Goal: Check status

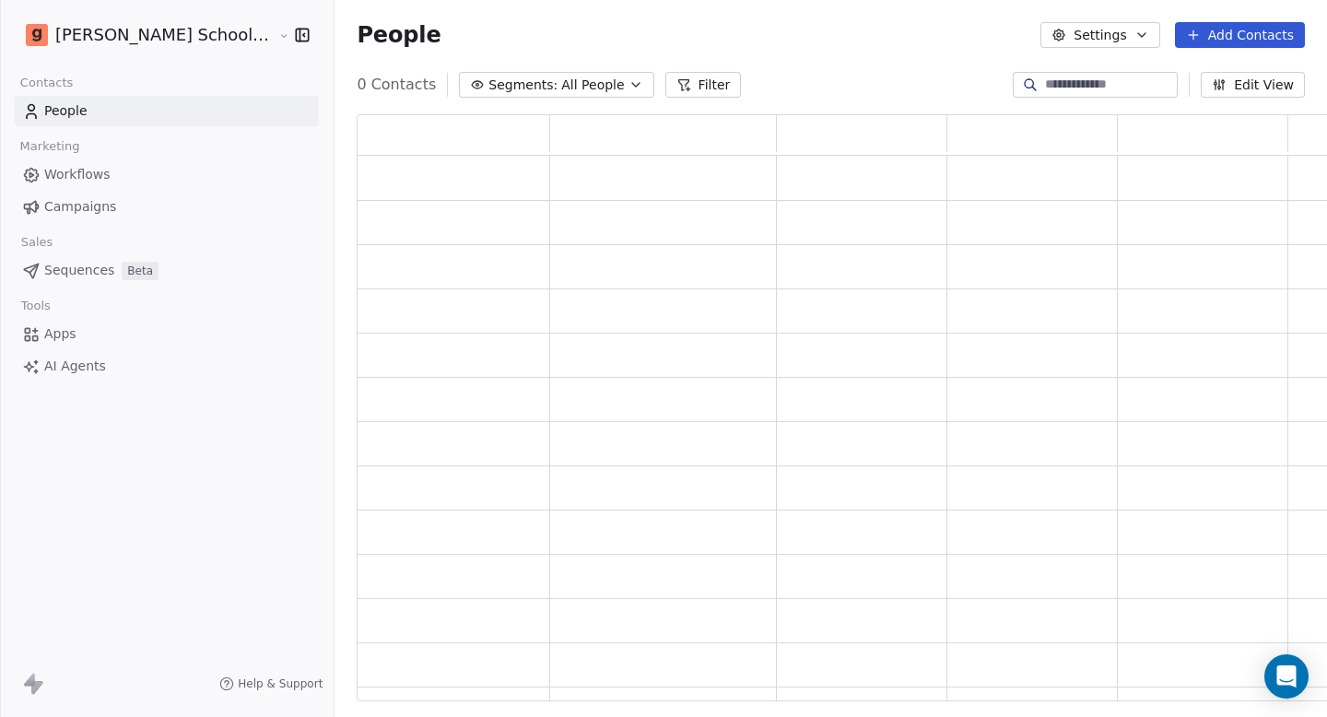
scroll to position [573, 997]
click at [108, 179] on link "Workflows" at bounding box center [167, 174] width 304 height 30
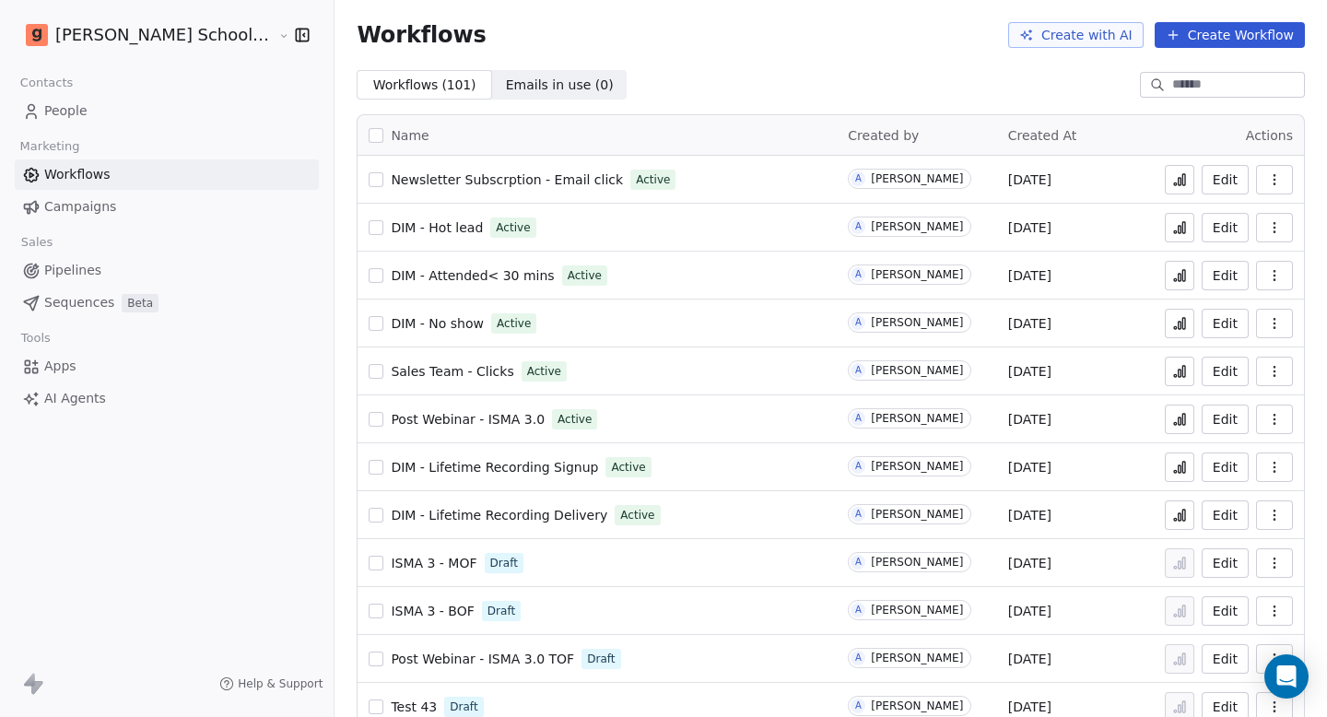
click at [405, 186] on span "Newsletter Subscrption - Email click" at bounding box center [507, 179] width 232 height 15
click at [1178, 178] on button at bounding box center [1179, 179] width 29 height 29
click at [132, 208] on link "Campaigns" at bounding box center [167, 207] width 304 height 30
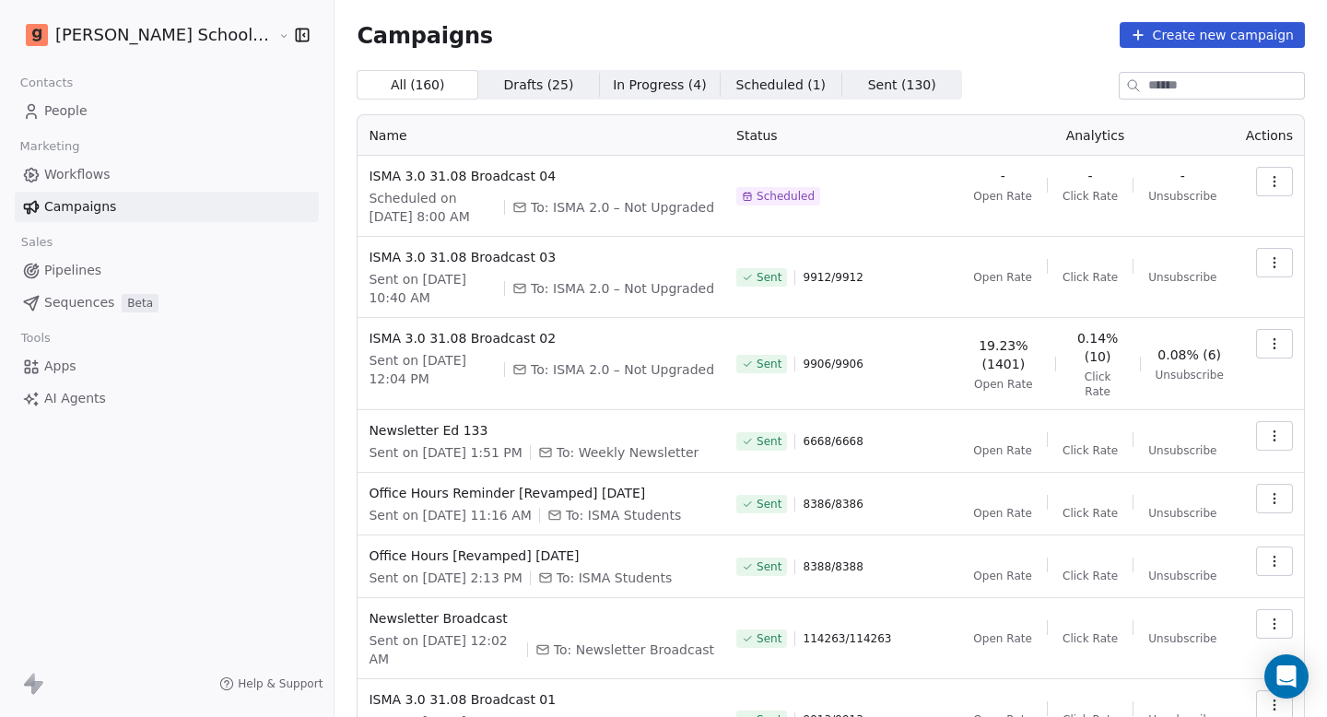
click at [136, 182] on link "Workflows" at bounding box center [167, 174] width 304 height 30
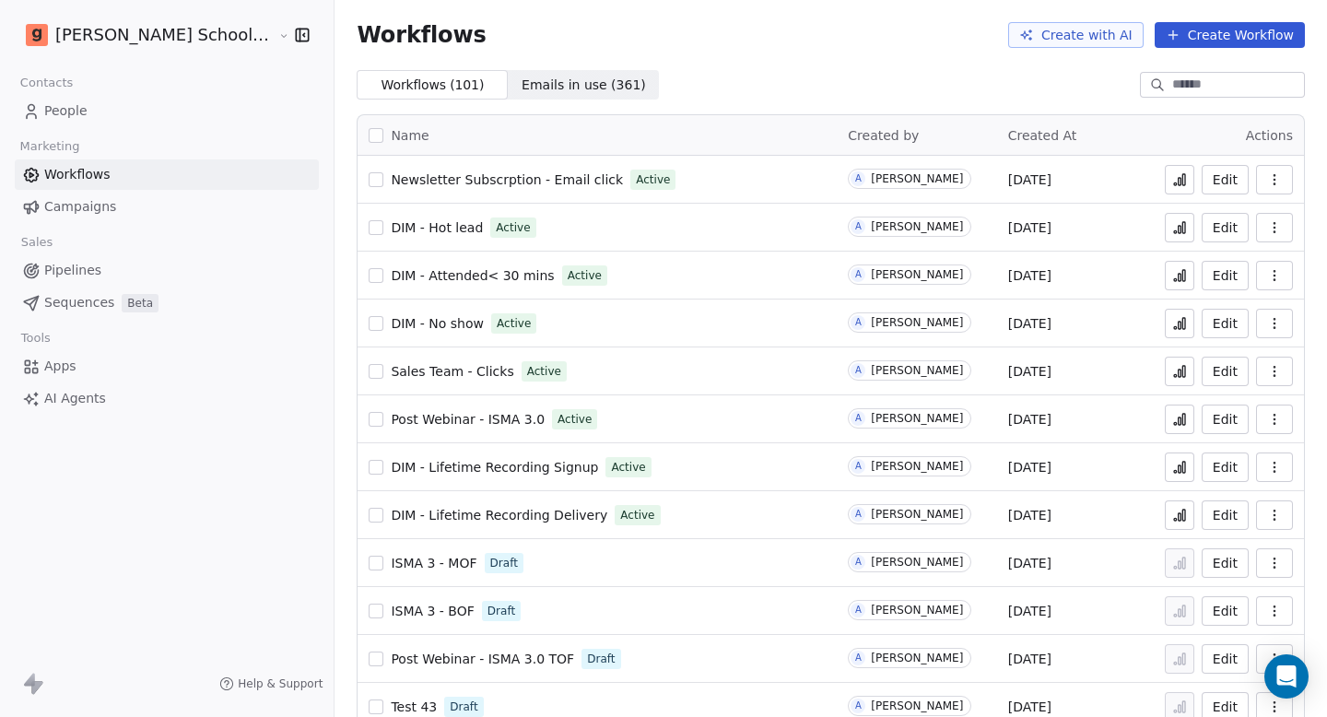
click at [109, 102] on link "People" at bounding box center [167, 111] width 304 height 30
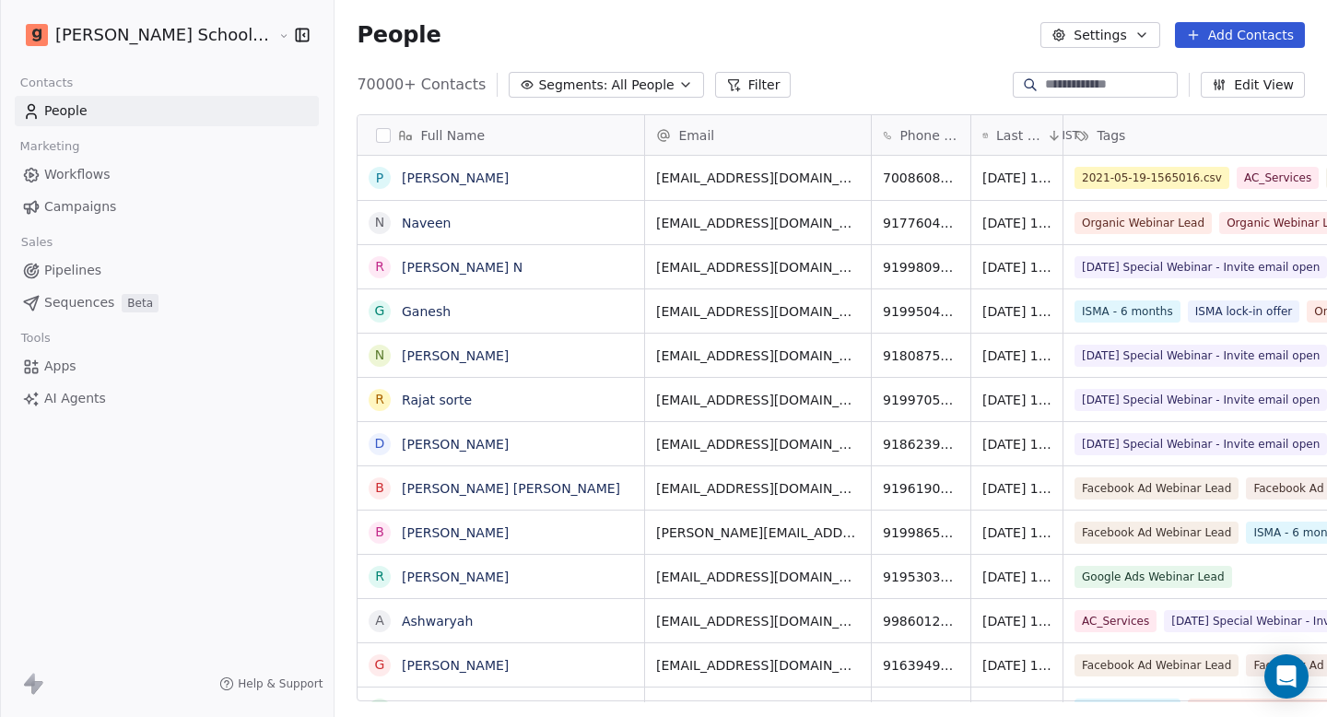
scroll to position [617, 1041]
click at [121, 179] on link "Workflows" at bounding box center [167, 174] width 304 height 30
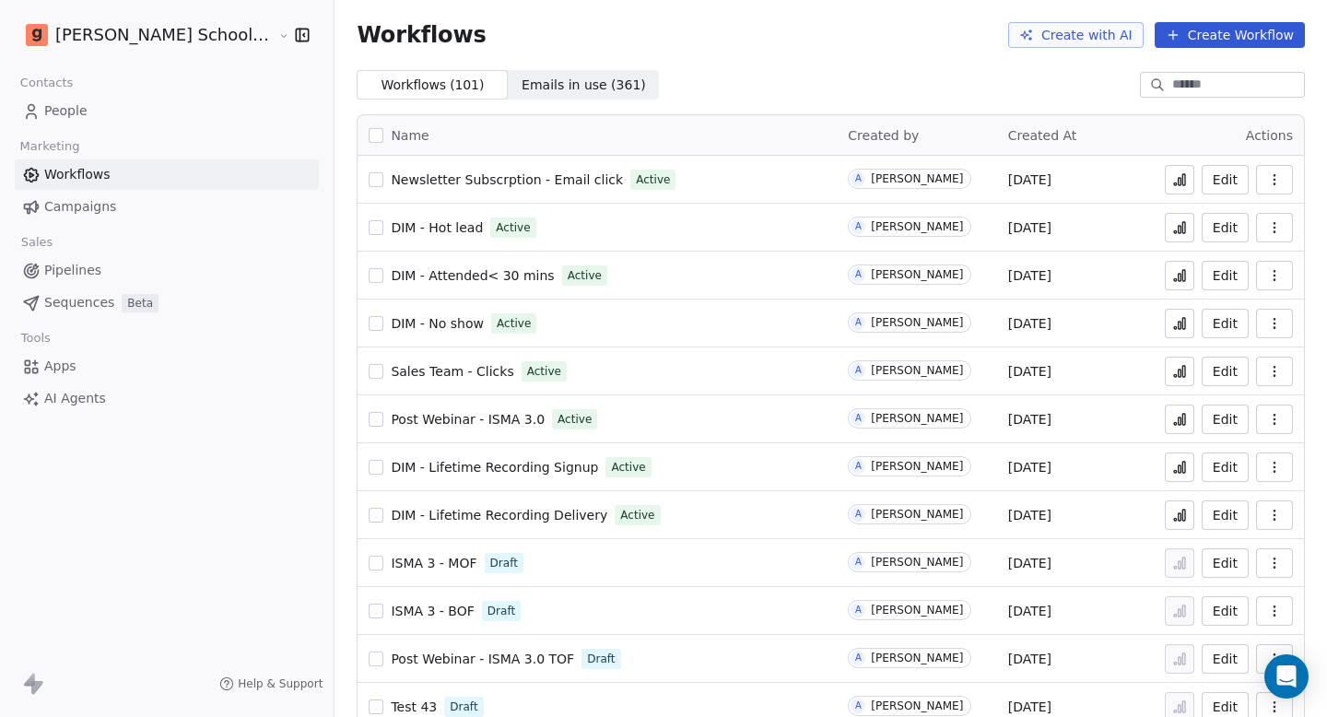
click at [121, 211] on link "Campaigns" at bounding box center [167, 207] width 304 height 30
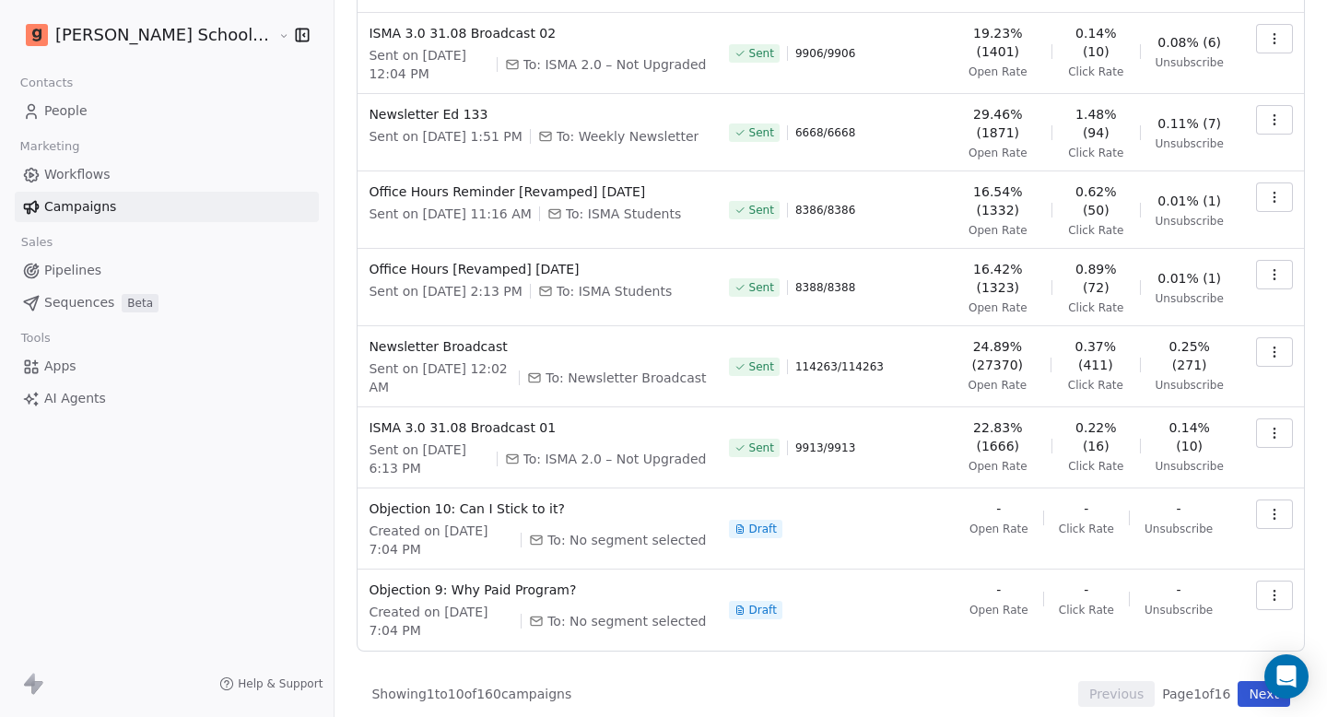
scroll to position [313, 0]
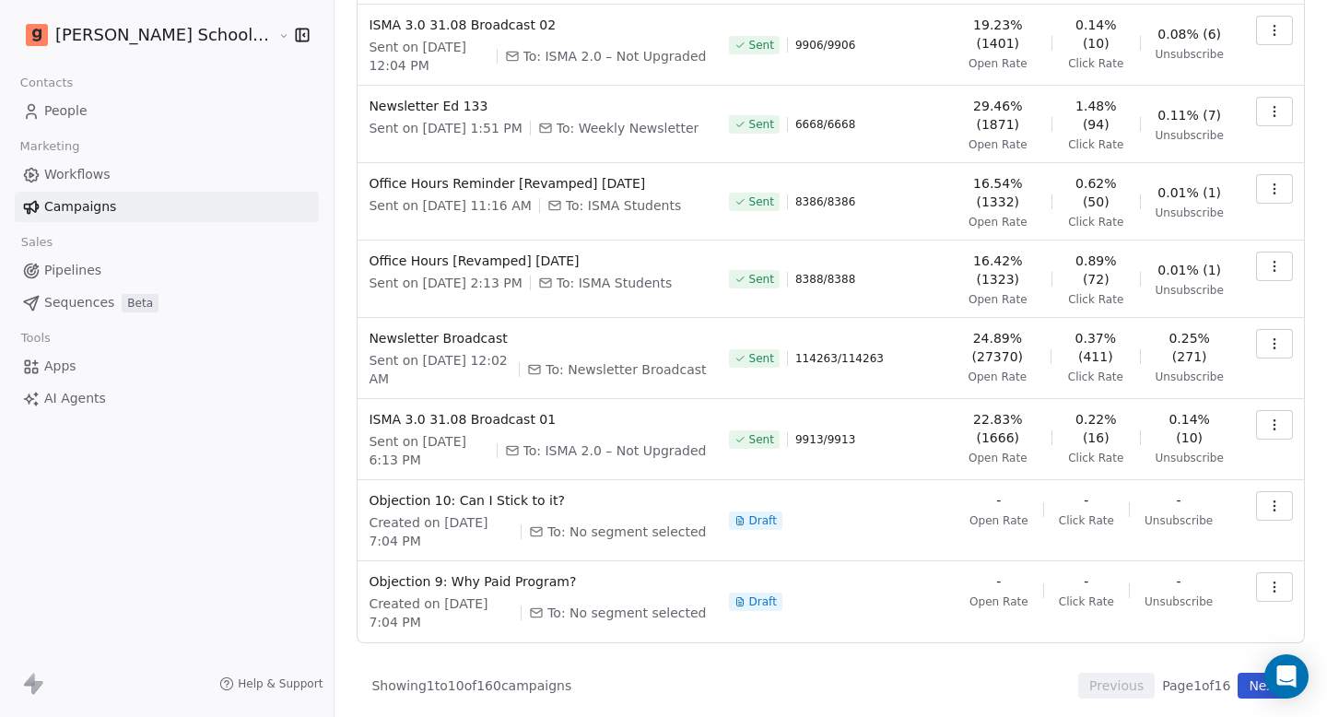
click at [1238, 677] on button "Next" at bounding box center [1264, 686] width 53 height 26
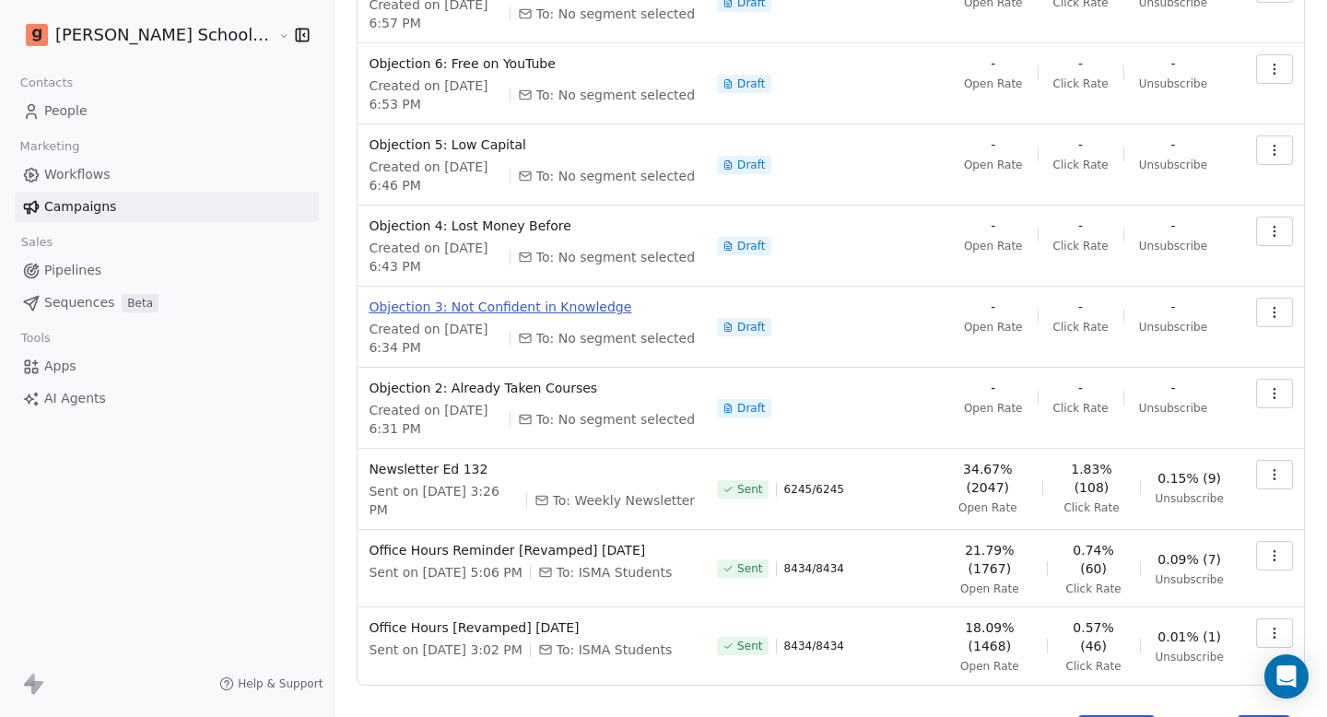
scroll to position [302, 0]
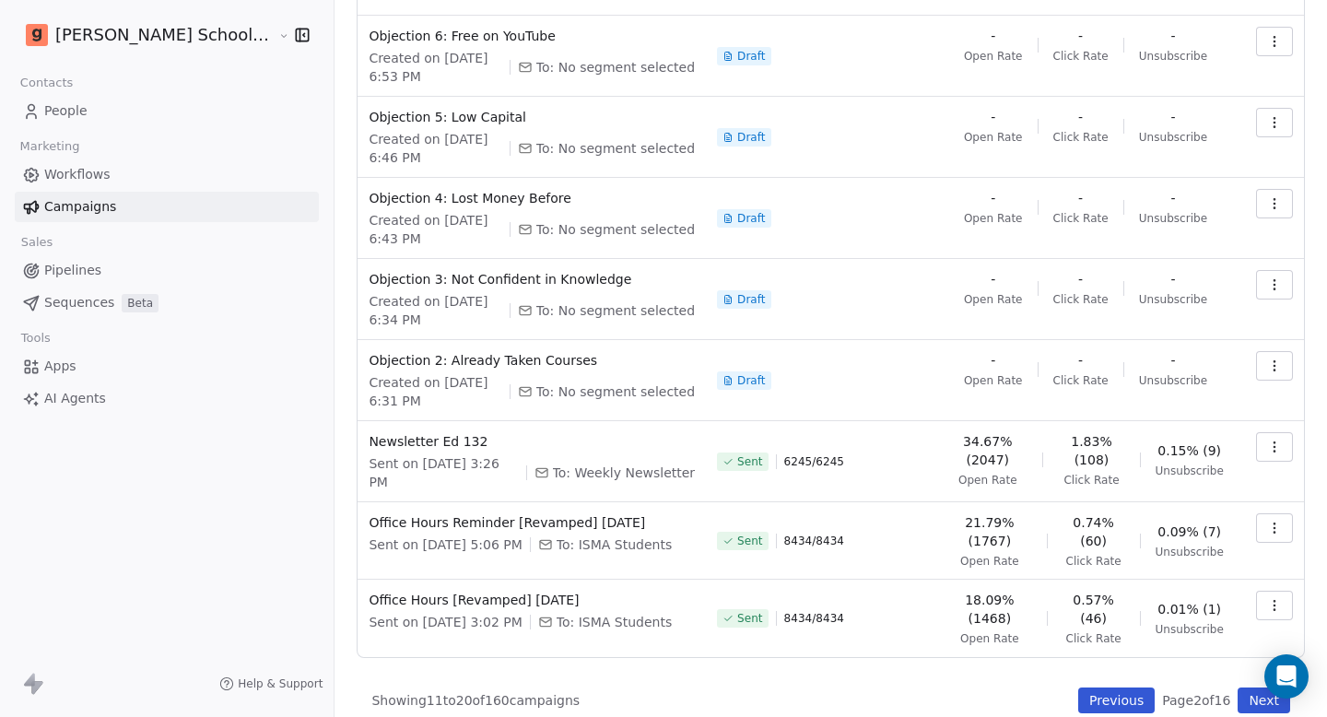
click at [1252, 687] on button "Next" at bounding box center [1264, 700] width 53 height 26
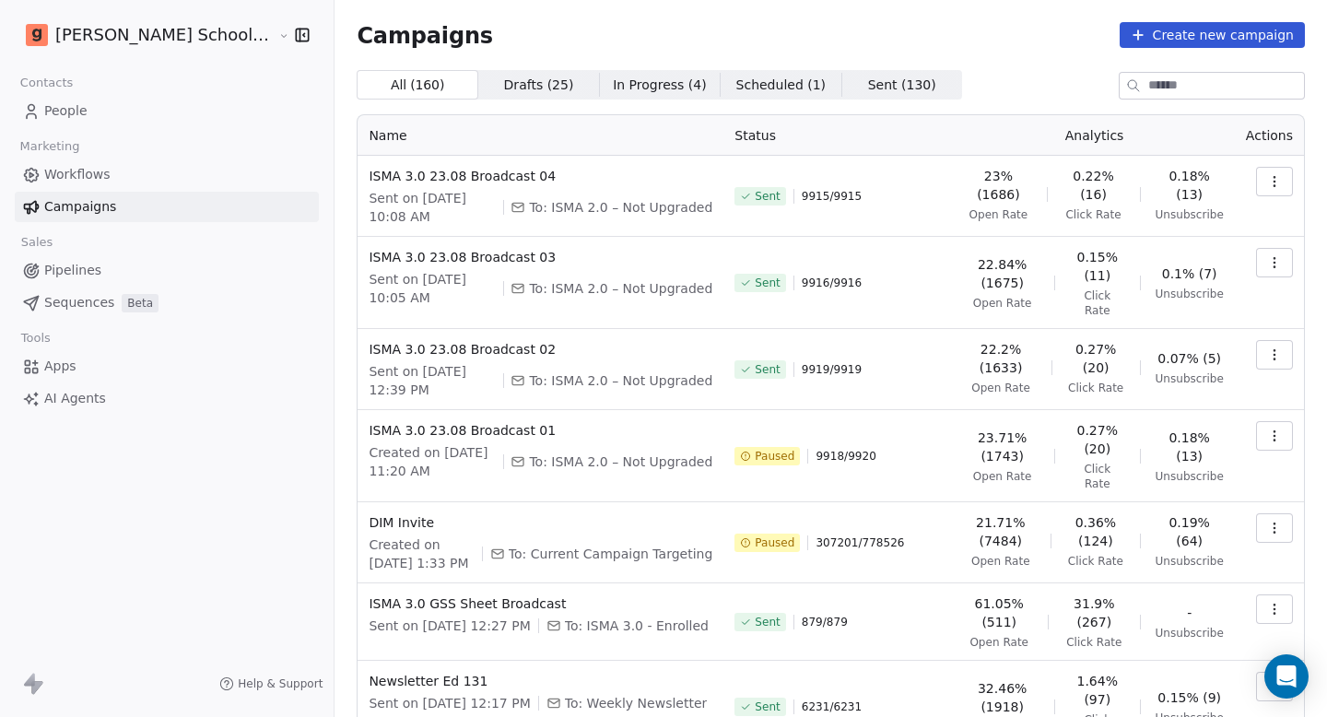
scroll to position [321, 0]
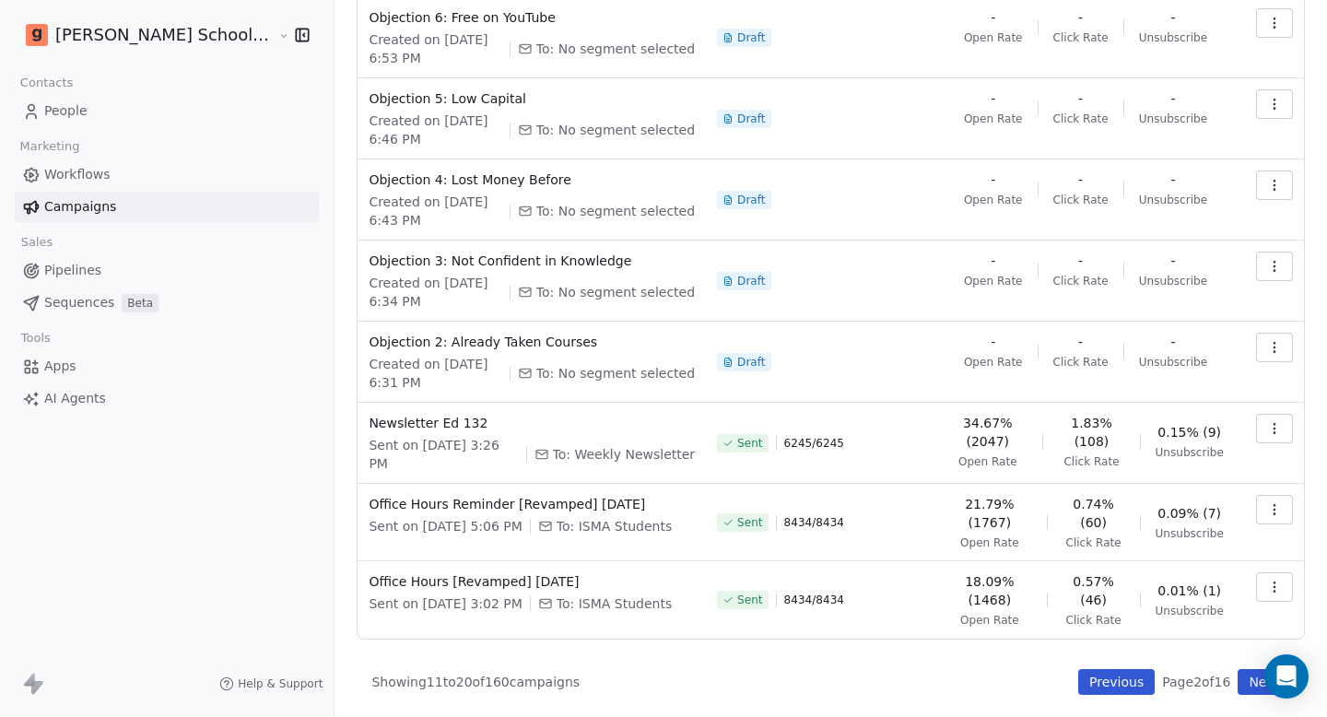
scroll to position [302, 0]
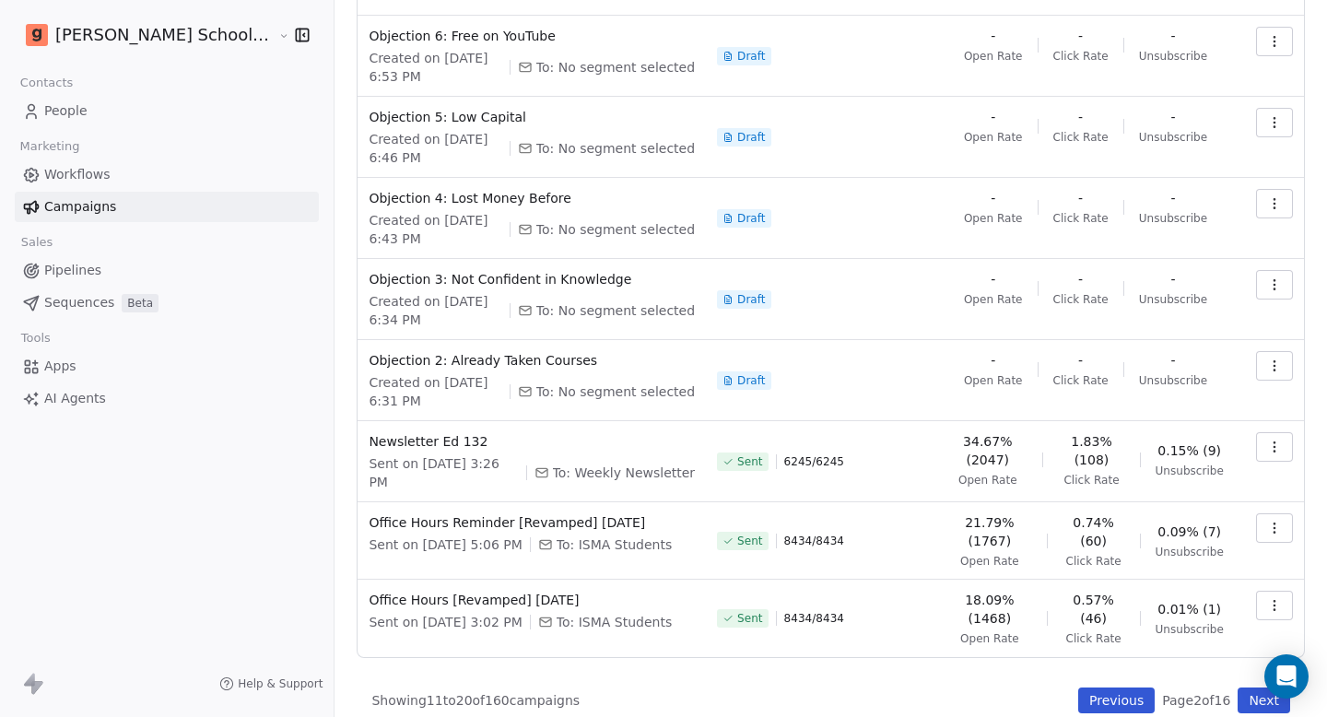
click at [1094, 687] on button "Previous" at bounding box center [1116, 700] width 76 height 26
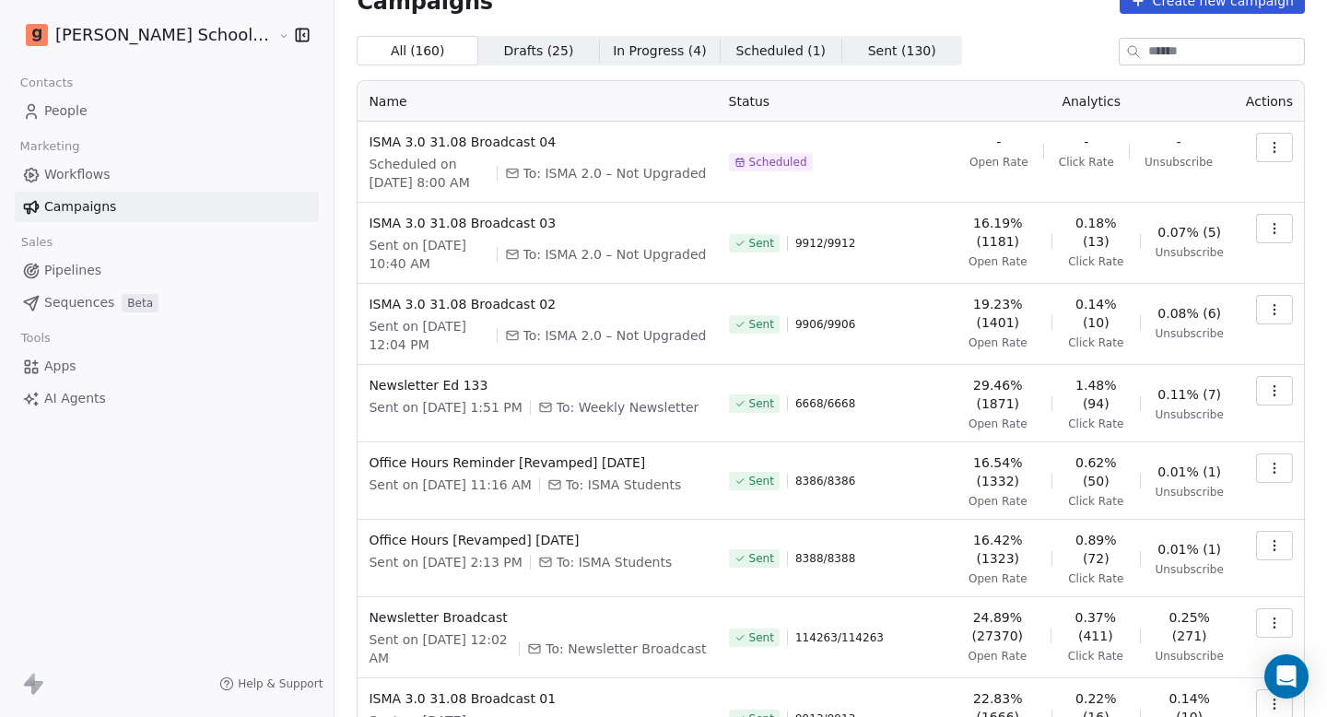
scroll to position [313, 0]
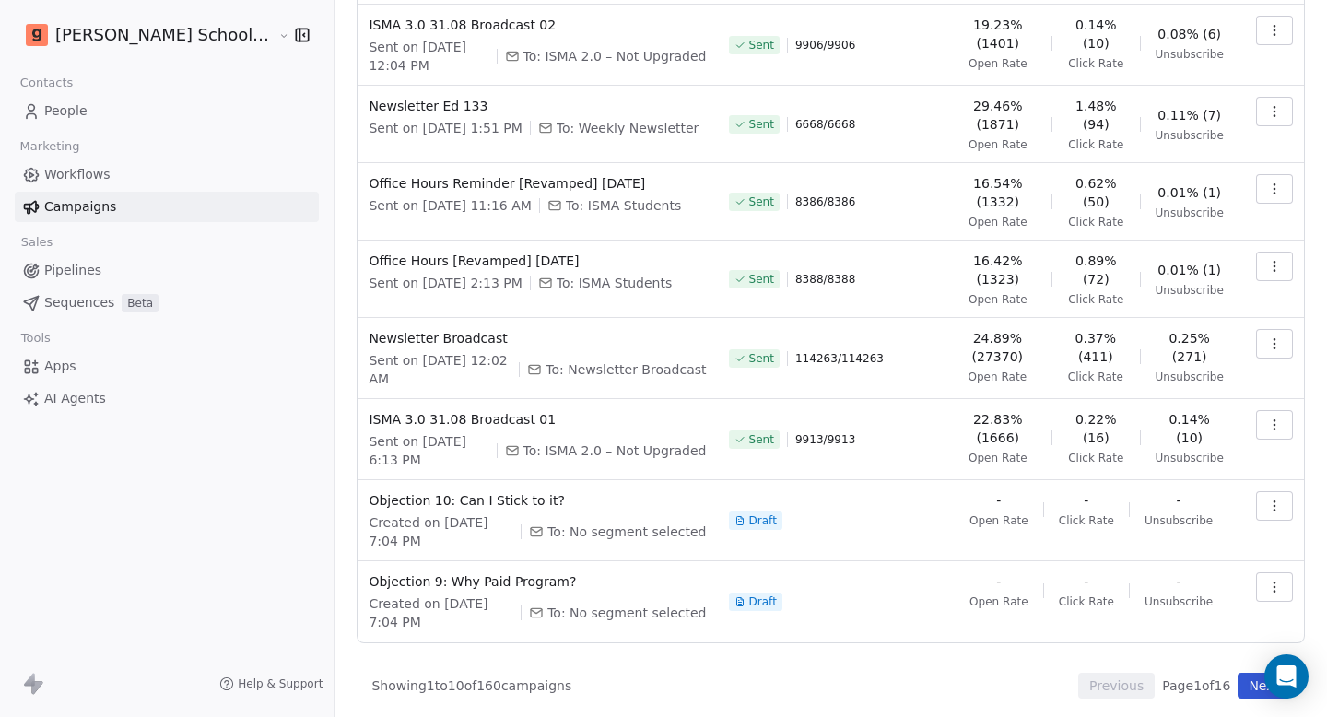
click at [1240, 683] on button "Next" at bounding box center [1264, 686] width 53 height 26
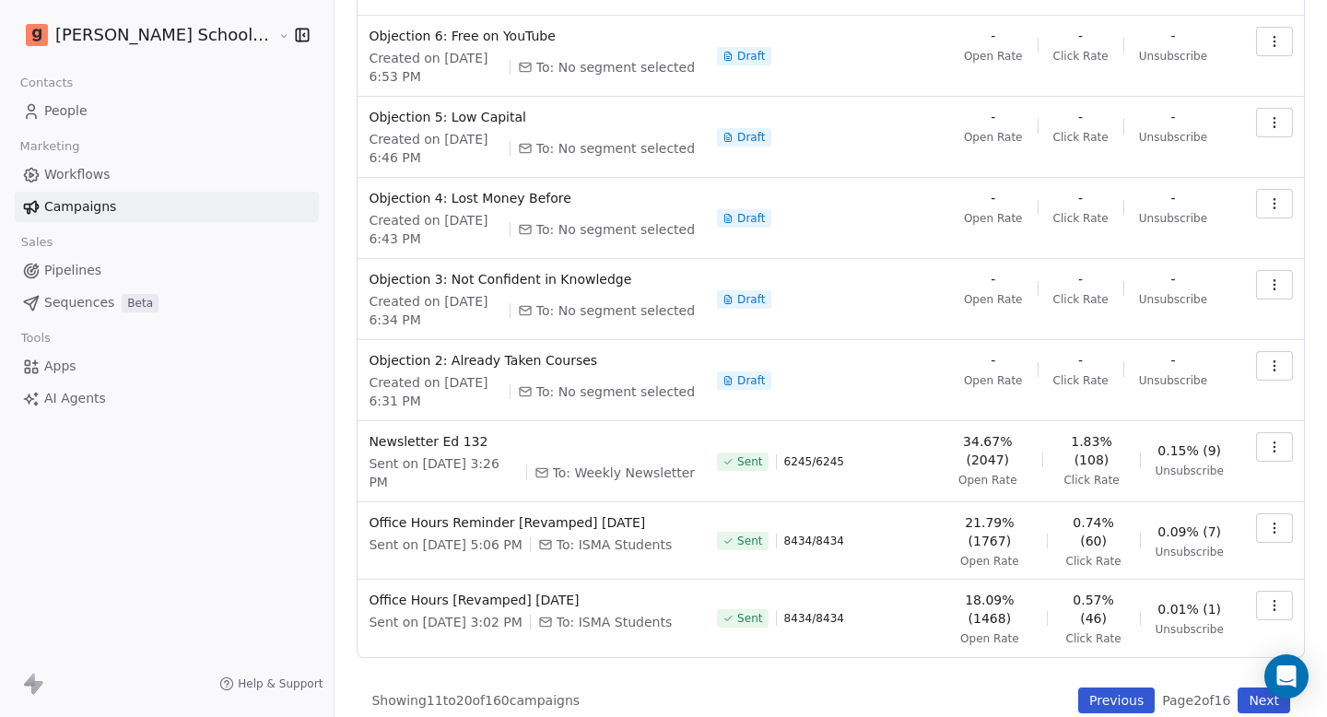
click at [1078, 687] on button "Previous" at bounding box center [1116, 700] width 76 height 26
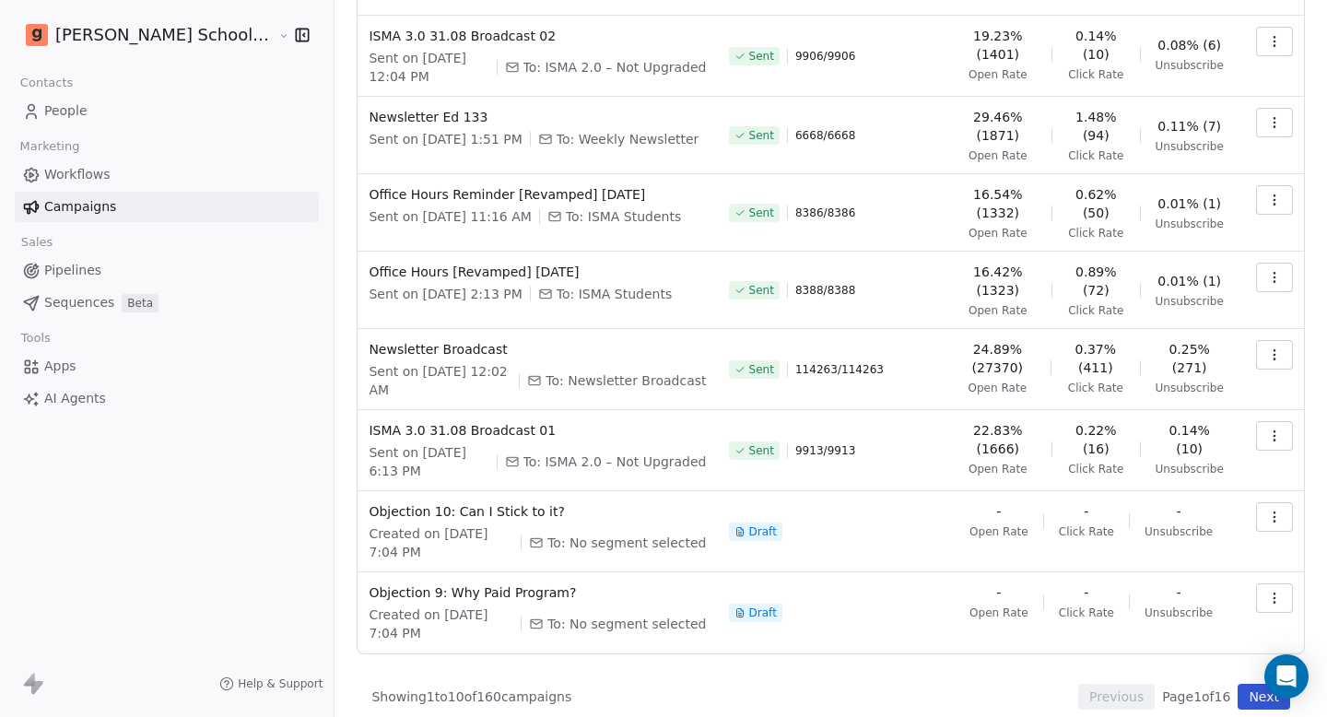
click at [1242, 688] on button "Next" at bounding box center [1264, 697] width 53 height 26
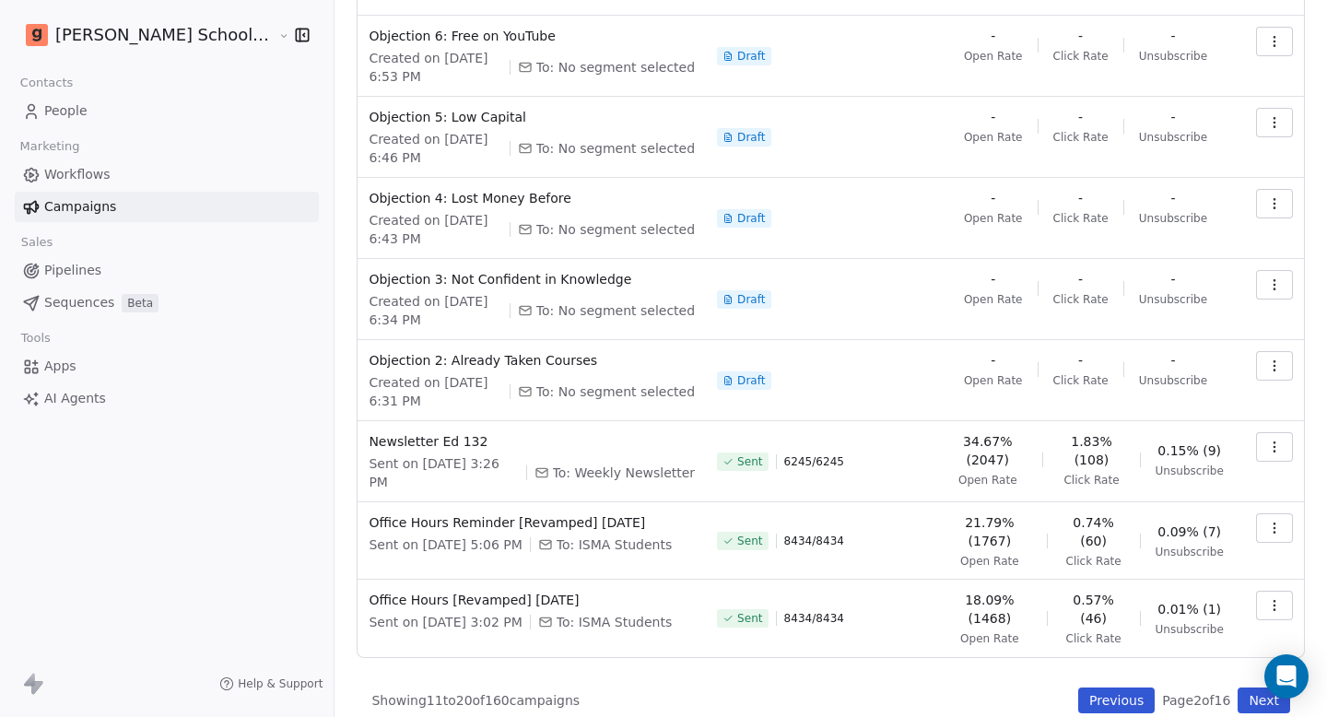
click at [1094, 687] on button "Previous" at bounding box center [1116, 700] width 76 height 26
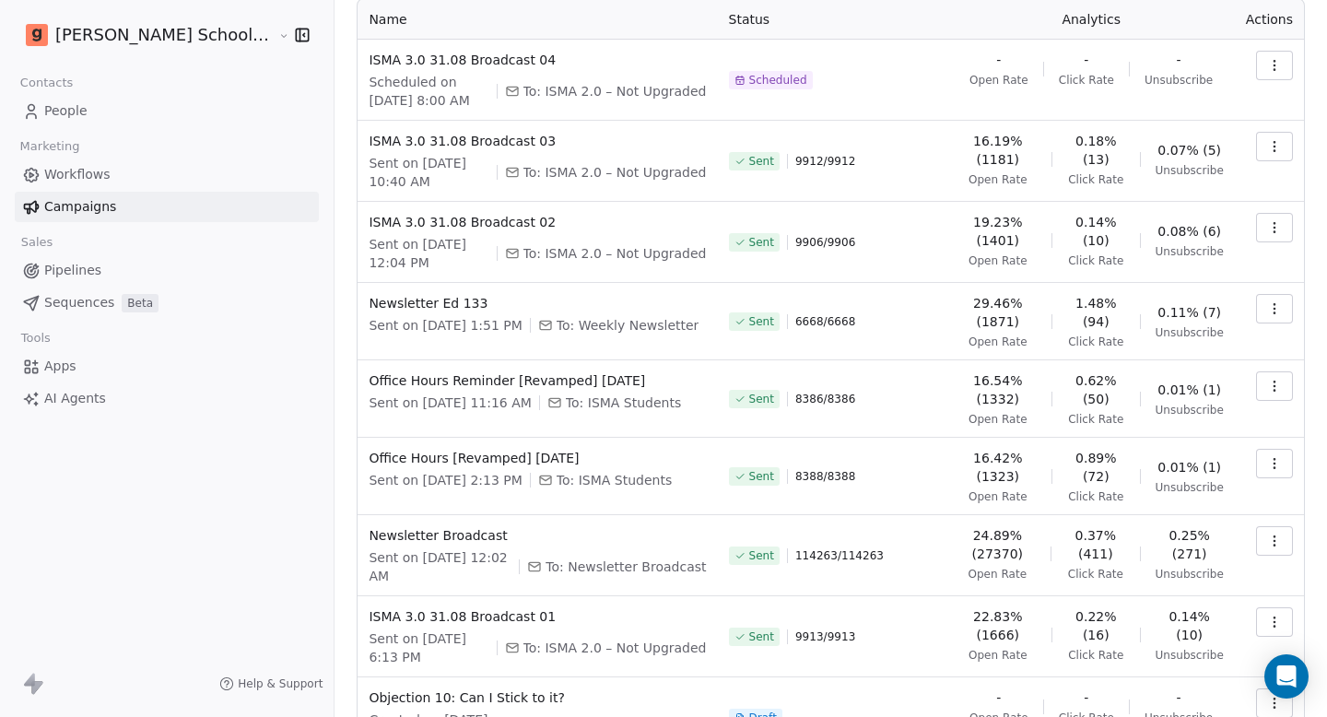
scroll to position [87, 0]
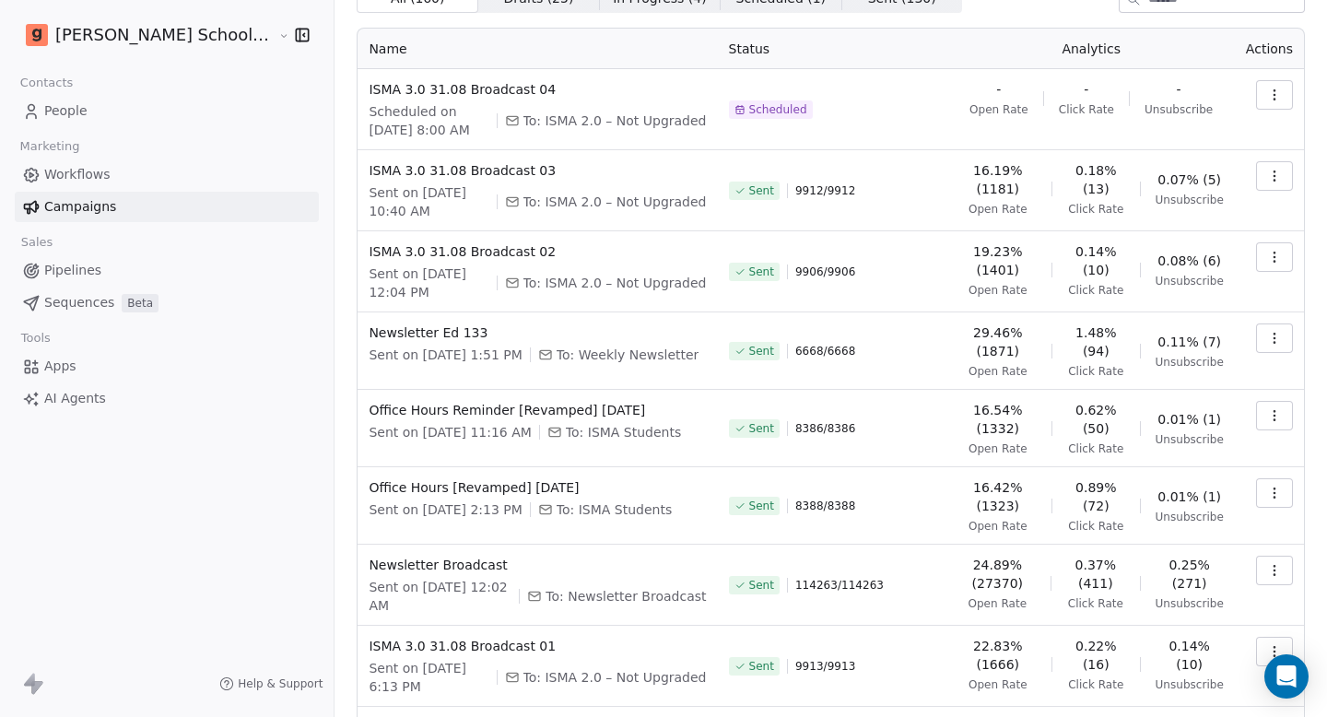
click at [816, 350] on span "6668 / 6668" at bounding box center [825, 351] width 60 height 15
click at [795, 350] on span "6668 / 6668" at bounding box center [825, 351] width 60 height 15
click at [841, 350] on div "Sent 6668 / 6668" at bounding box center [833, 350] width 208 height 55
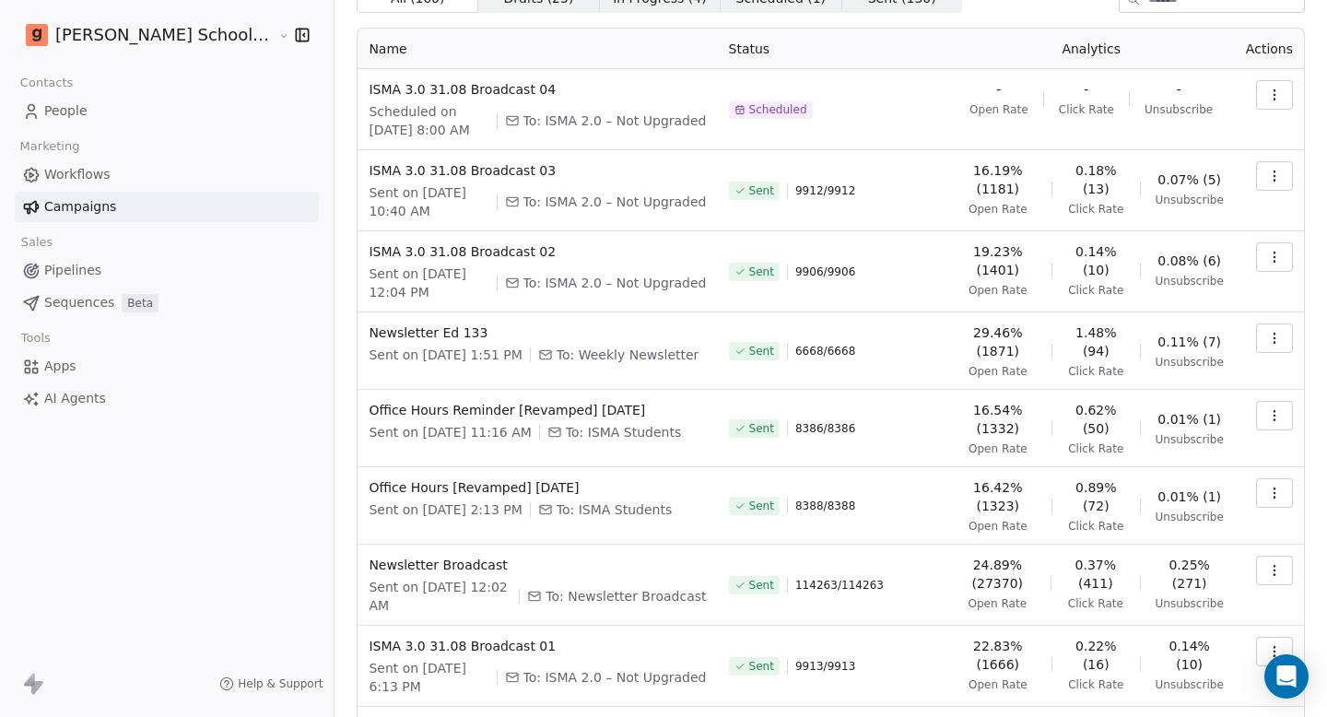
click at [800, 351] on span "6668 / 6668" at bounding box center [825, 351] width 60 height 15
click at [823, 355] on span "6668 / 6668" at bounding box center [825, 351] width 60 height 15
click at [823, 354] on span "6668 / 6668" at bounding box center [825, 351] width 60 height 15
click at [795, 354] on span "6668 / 6668" at bounding box center [825, 351] width 60 height 15
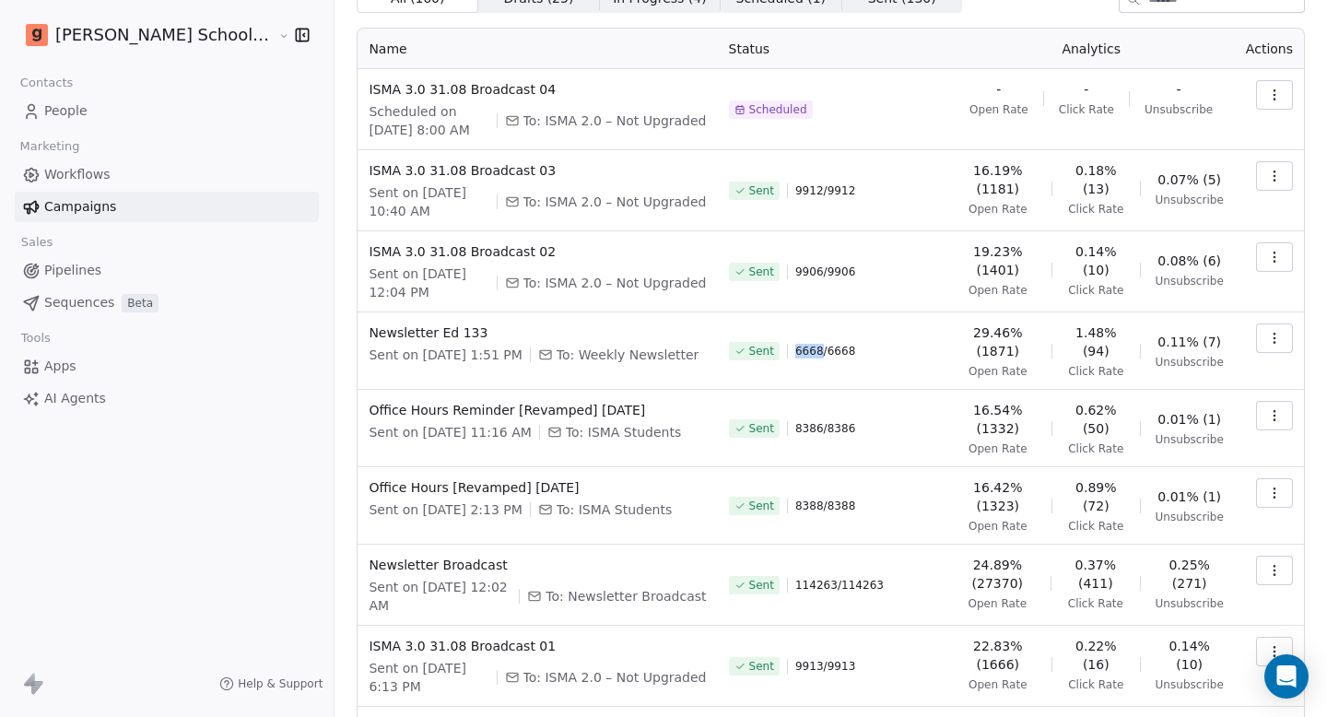
click at [795, 354] on span "6668 / 6668" at bounding box center [825, 351] width 60 height 15
click at [813, 353] on span "6668 / 6668" at bounding box center [825, 351] width 60 height 15
click at [795, 353] on span "6668 / 6668" at bounding box center [825, 351] width 60 height 15
click at [795, 352] on span "6668 / 6668" at bounding box center [825, 351] width 60 height 15
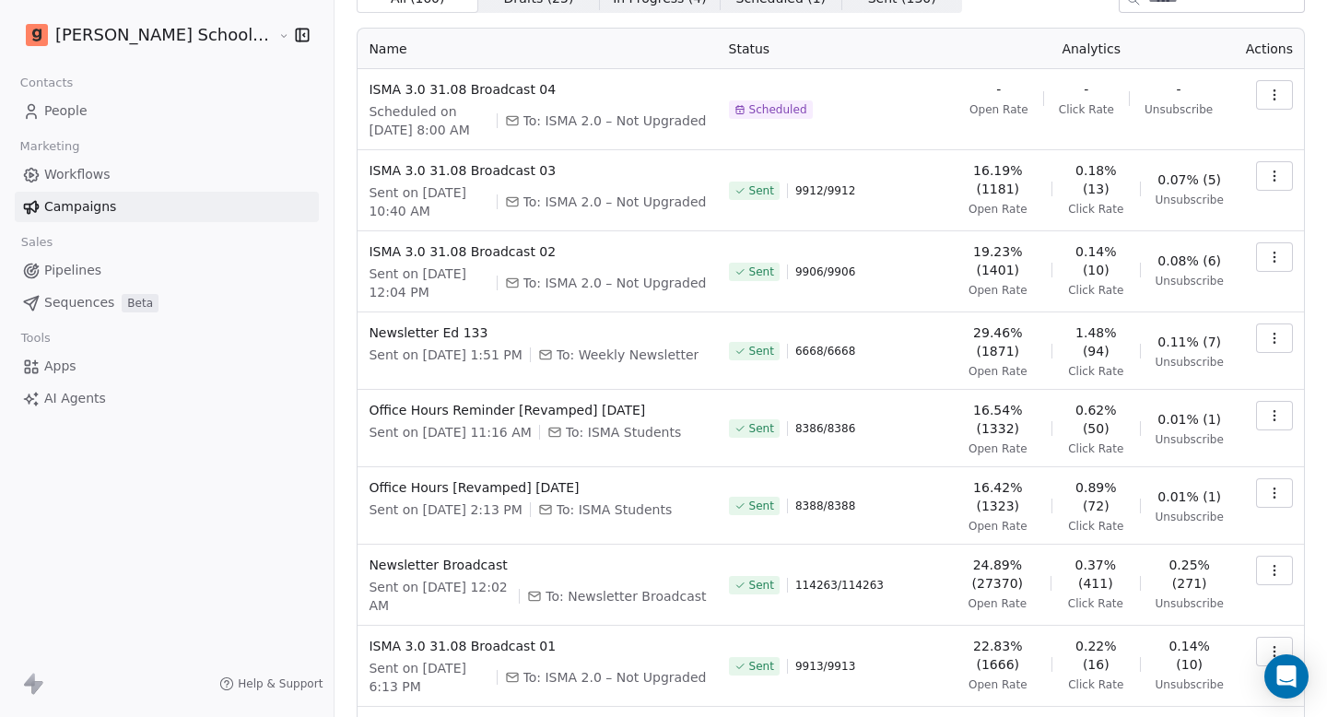
click at [820, 351] on span "6668 / 6668" at bounding box center [825, 351] width 60 height 15
click at [816, 274] on span "9906 / 9906" at bounding box center [825, 271] width 60 height 15
click at [795, 271] on span "9906 / 9906" at bounding box center [825, 271] width 60 height 15
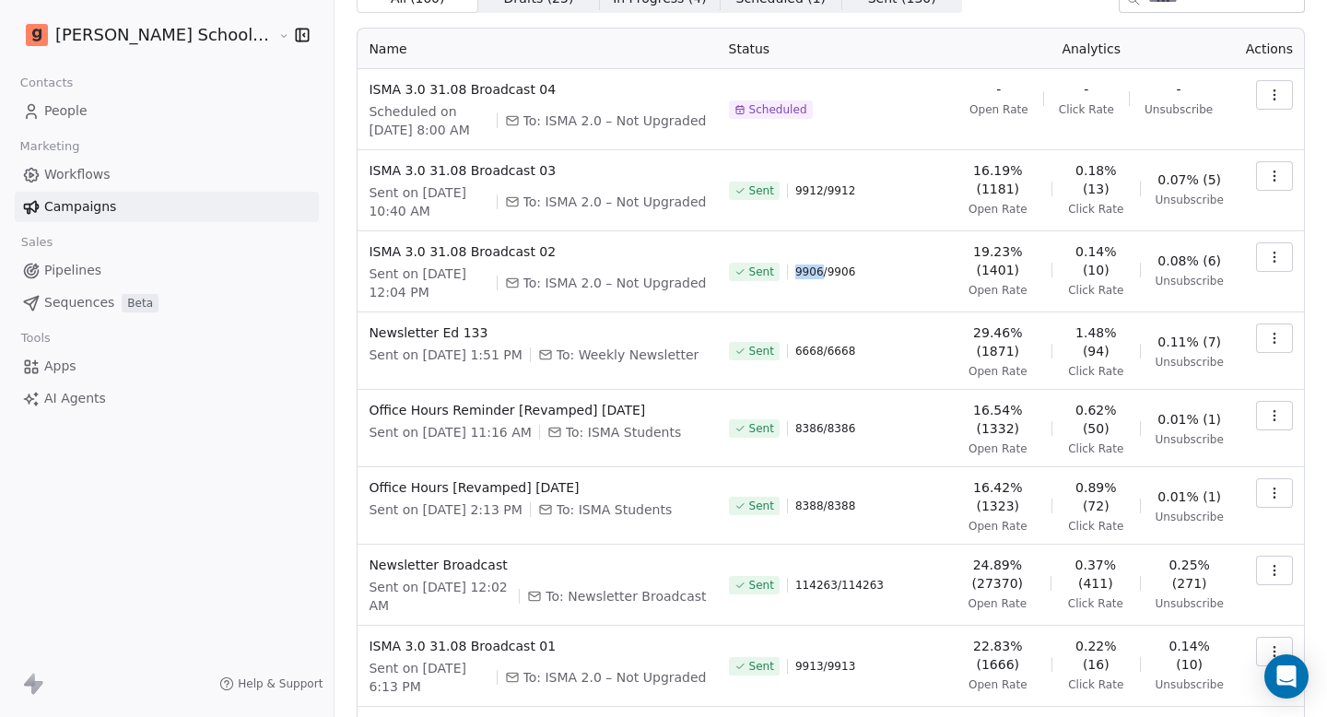
click at [795, 271] on span "9906 / 9906" at bounding box center [825, 271] width 60 height 15
click at [816, 271] on span "9906 / 9906" at bounding box center [825, 271] width 60 height 15
click at [795, 271] on span "9906 / 9906" at bounding box center [825, 271] width 60 height 15
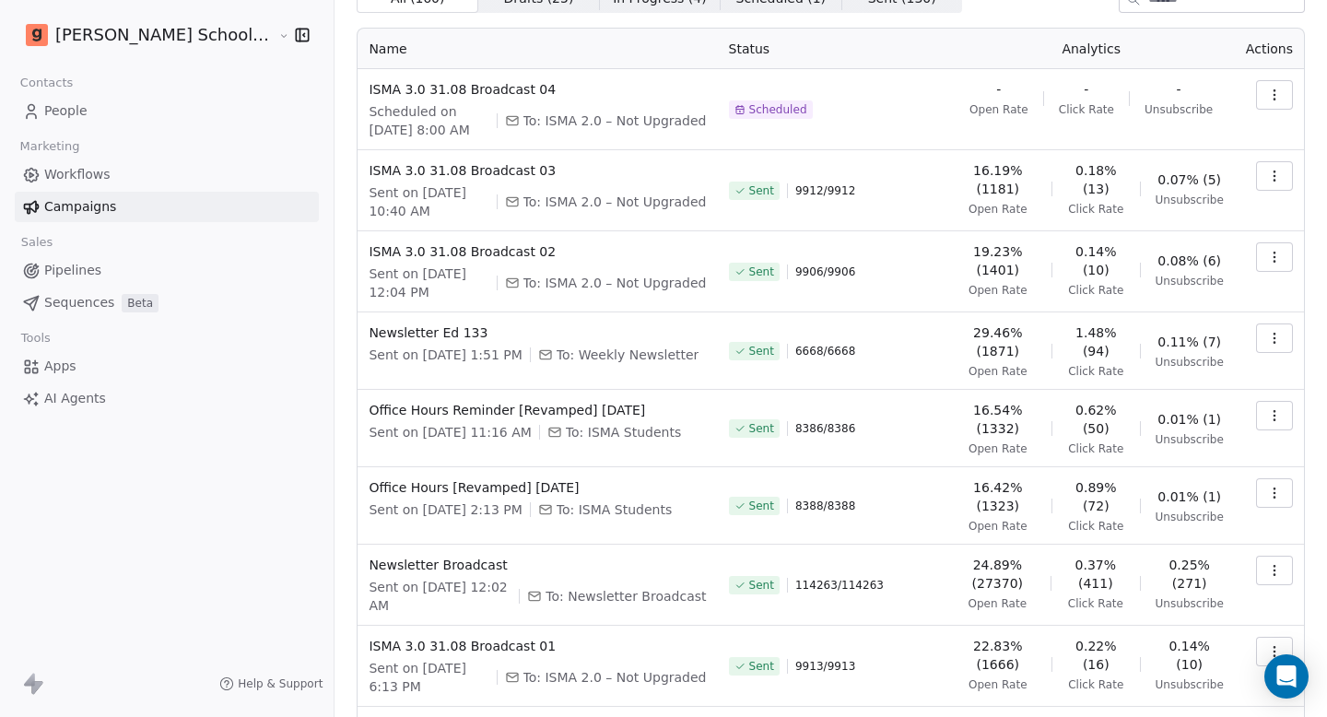
click at [804, 271] on span "9906 / 9906" at bounding box center [825, 271] width 60 height 15
click at [804, 181] on div "Sent 9912 / 9912" at bounding box center [833, 190] width 208 height 59
click at [804, 186] on span "9912 / 9912" at bounding box center [825, 190] width 60 height 15
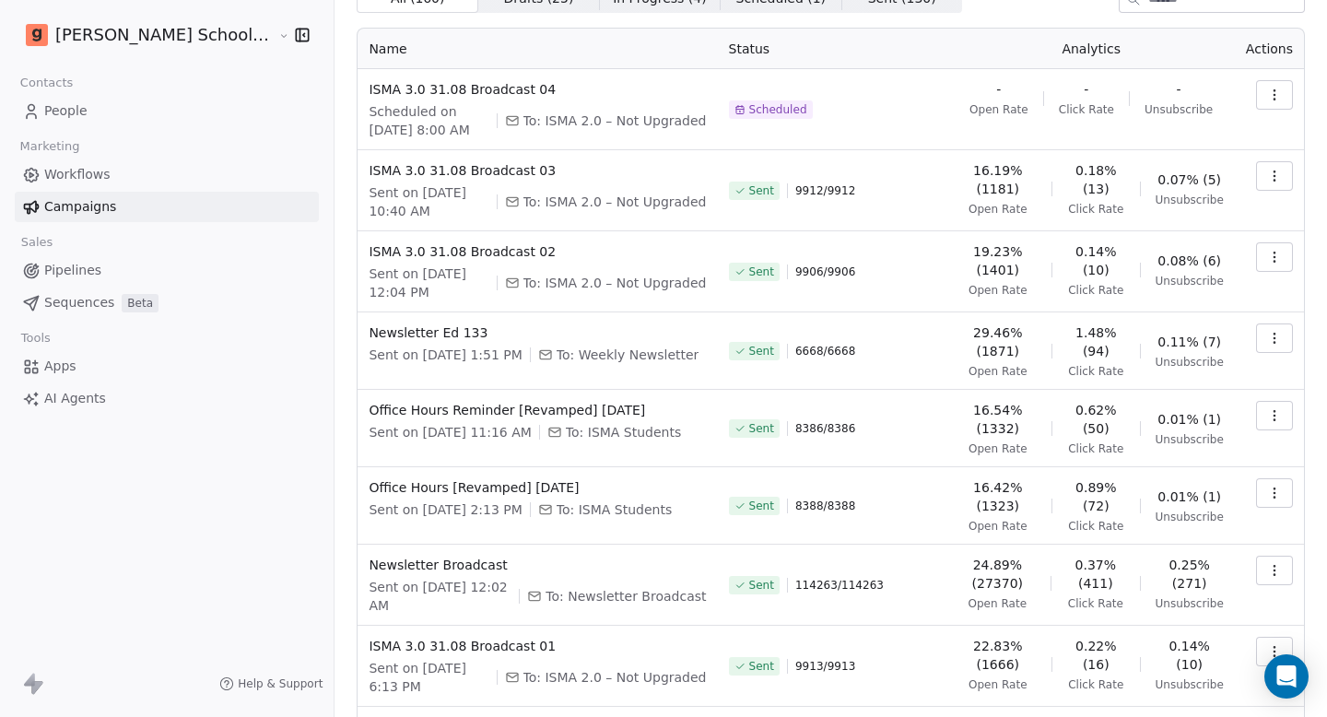
click at [795, 186] on span "9912 / 9912" at bounding box center [825, 190] width 60 height 15
click at [807, 186] on span "9912 / 9912" at bounding box center [825, 190] width 60 height 15
click at [808, 186] on span "9912 / 9912" at bounding box center [825, 190] width 60 height 15
click at [795, 186] on span "9912 / 9912" at bounding box center [825, 190] width 60 height 15
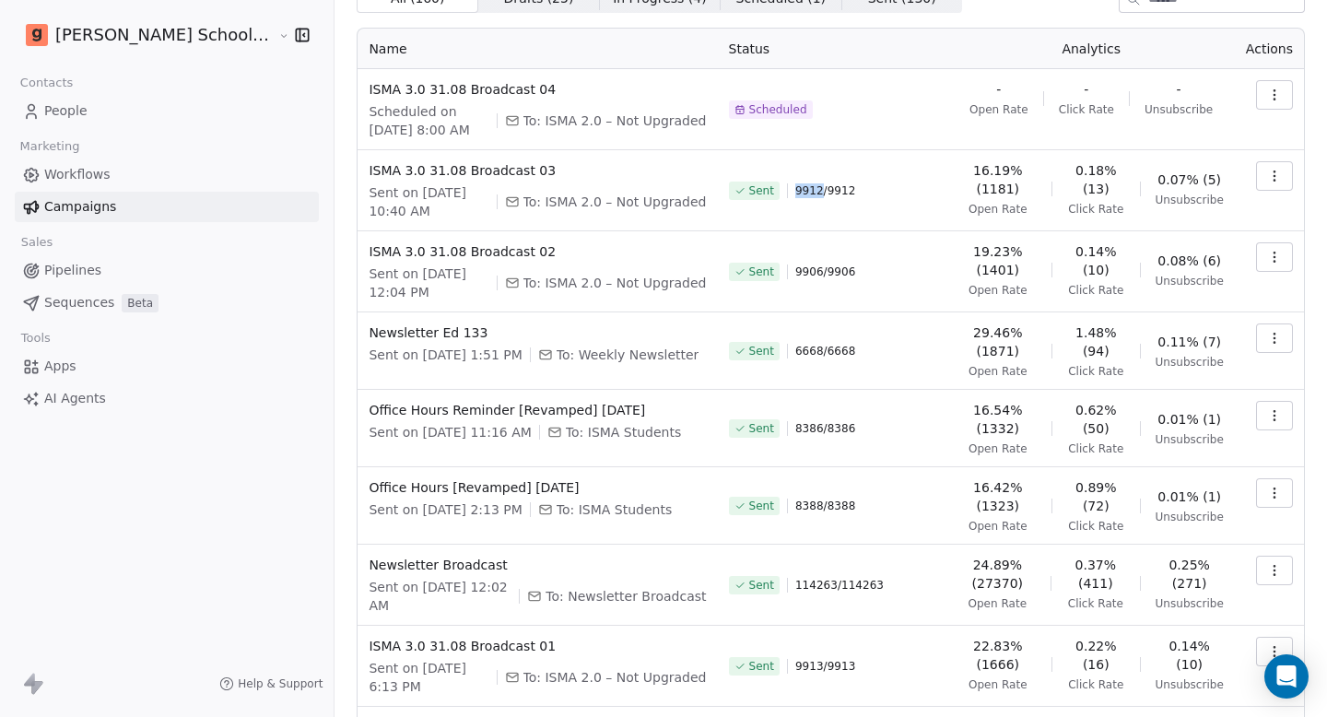
click at [795, 186] on span "9912 / 9912" at bounding box center [825, 190] width 60 height 15
click at [805, 193] on span "9912 / 9912" at bounding box center [825, 190] width 60 height 15
click at [795, 193] on span "9912 / 9912" at bounding box center [825, 190] width 60 height 15
